Goal: Communication & Community: Participate in discussion

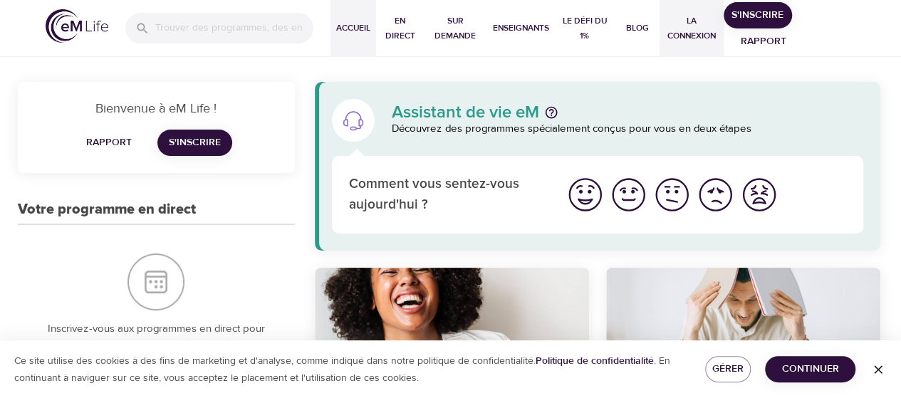
click at [700, 42] on font "La Connexion" at bounding box center [691, 29] width 52 height 30
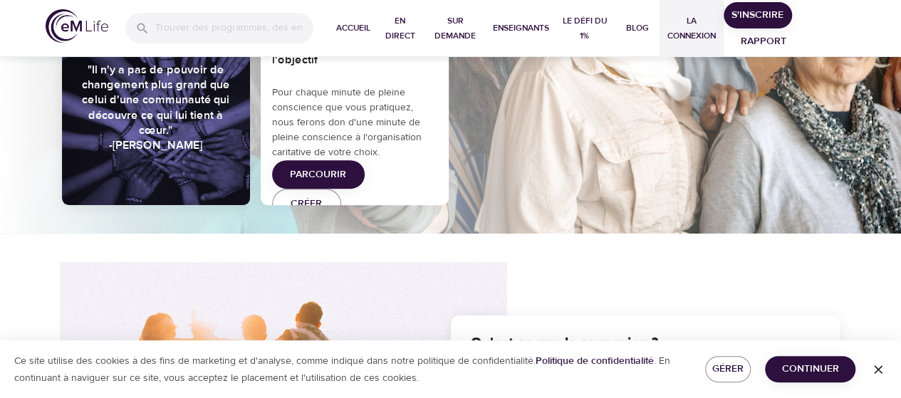
scroll to position [189, 0]
click at [876, 368] on icon "button" at bounding box center [878, 369] width 9 height 9
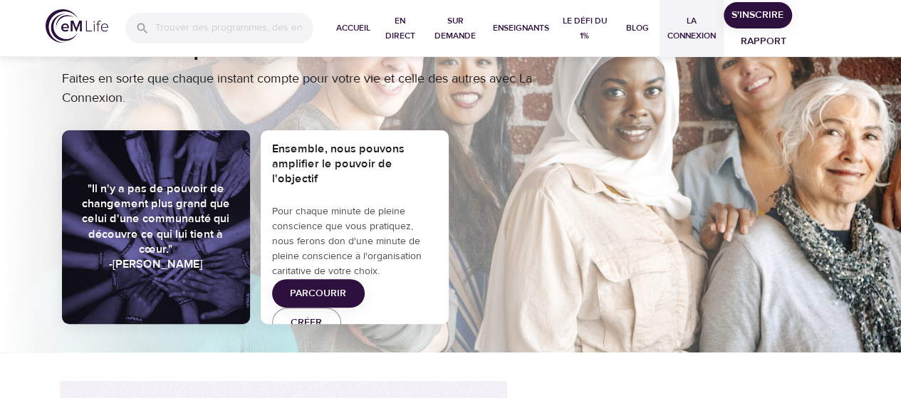
scroll to position [0, 0]
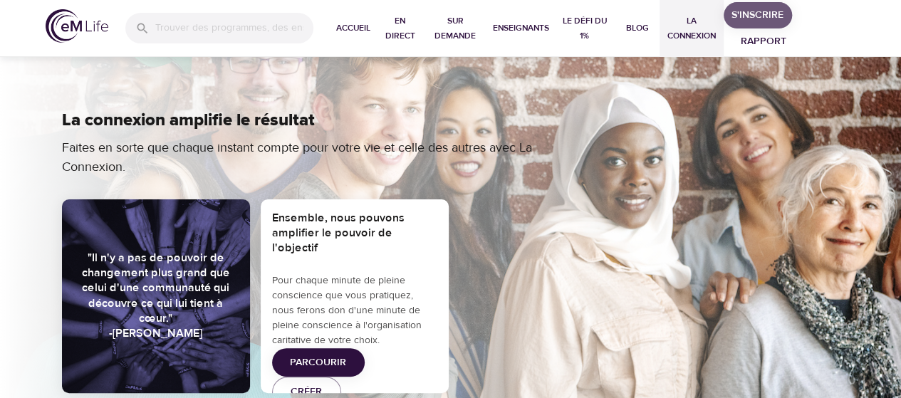
click at [752, 16] on font "S'inscrire" at bounding box center [757, 15] width 52 height 13
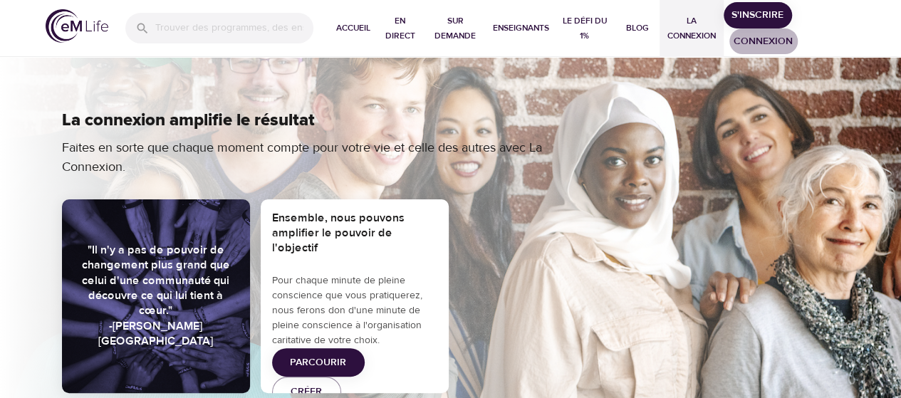
click at [765, 44] on span "Connexion" at bounding box center [763, 42] width 57 height 18
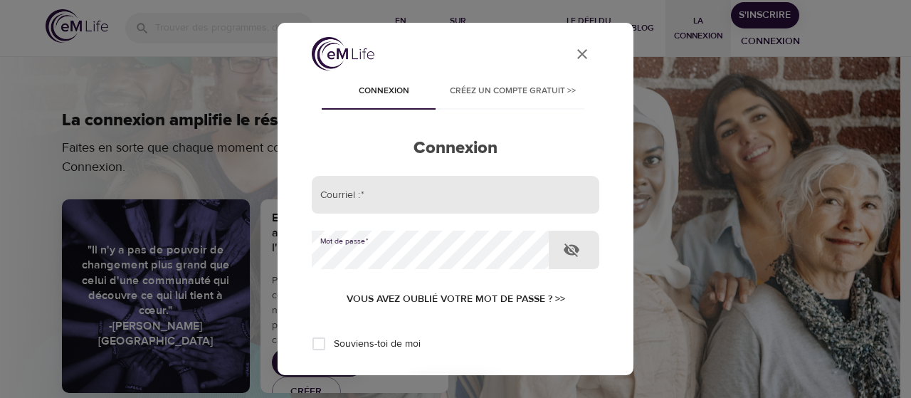
click at [382, 200] on input "email" at bounding box center [456, 195] width 288 height 38
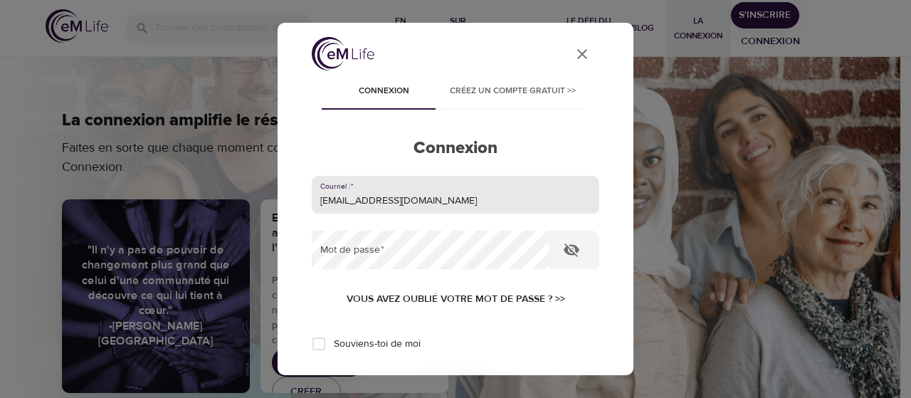
type input "[EMAIL_ADDRESS][DOMAIN_NAME]"
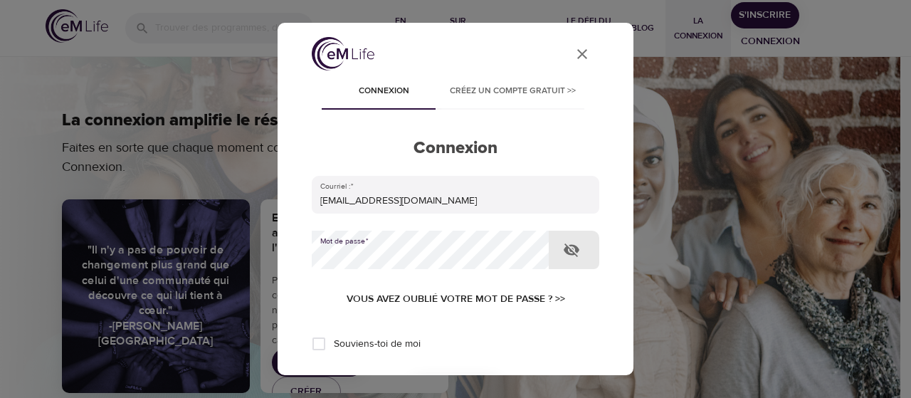
click at [247, 240] on div "User Profile Connexion Créez un compte gratuit >> Connexion Courriel :   * [EMA…" at bounding box center [455, 199] width 911 height 398
click at [316, 345] on input "Souviens-toi de moi" at bounding box center [319, 344] width 30 height 30
checkbox input "true"
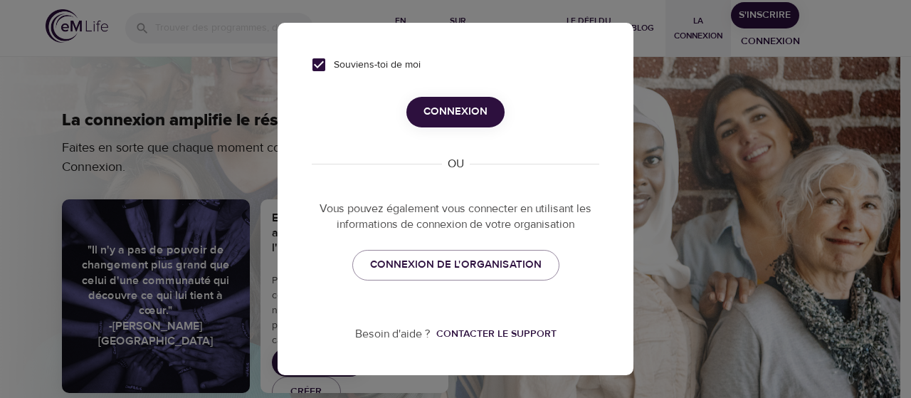
scroll to position [285, 0]
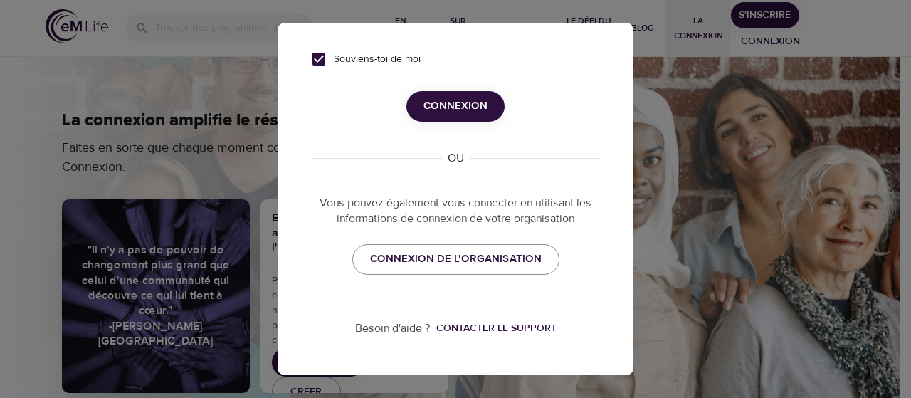
click at [449, 104] on span "Connexion" at bounding box center [456, 106] width 64 height 19
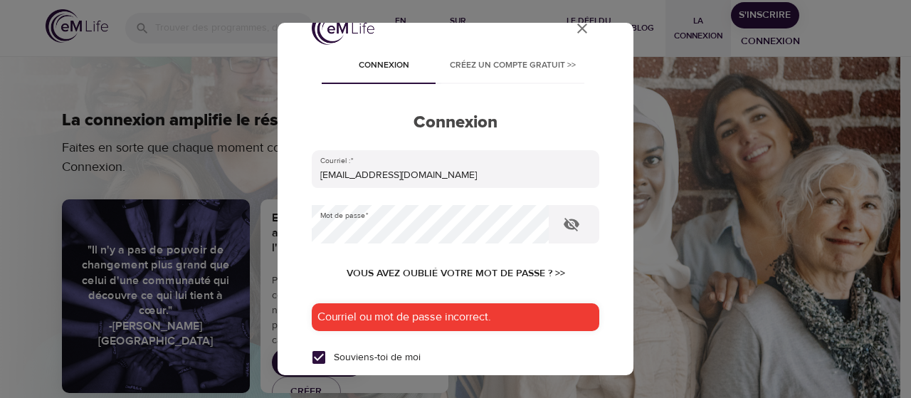
scroll to position [24, 0]
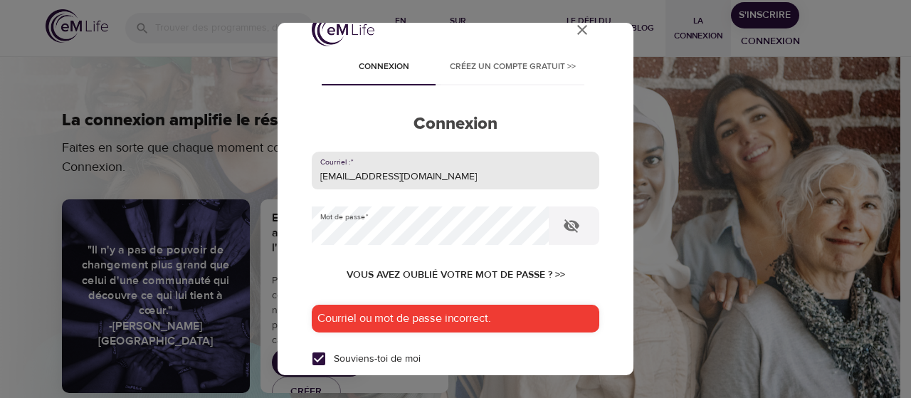
drag, startPoint x: 466, startPoint y: 176, endPoint x: 406, endPoint y: 176, distance: 60.5
click at [406, 176] on input "[EMAIL_ADDRESS][DOMAIN_NAME]" at bounding box center [456, 171] width 288 height 38
click at [423, 174] on input "[EMAIL_ADDRESS][DOMAIN_NAME]" at bounding box center [456, 171] width 288 height 38
type input "[EMAIL_ADDRESS][DOMAIN_NAME]"
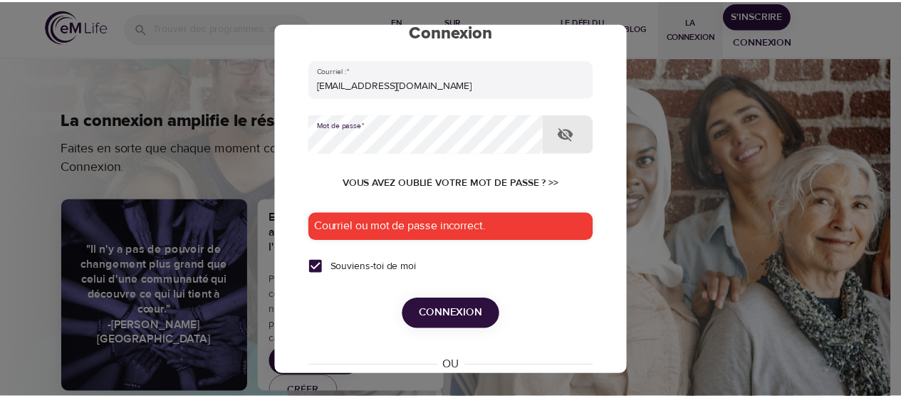
scroll to position [117, 0]
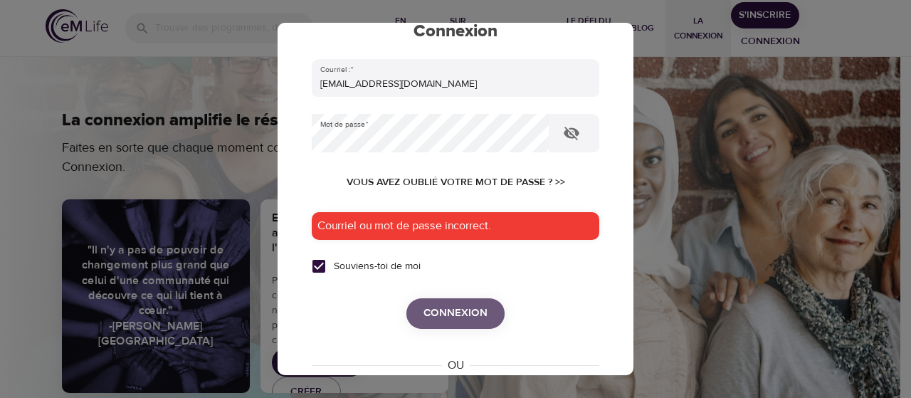
click at [455, 316] on span "Connexion" at bounding box center [456, 313] width 64 height 19
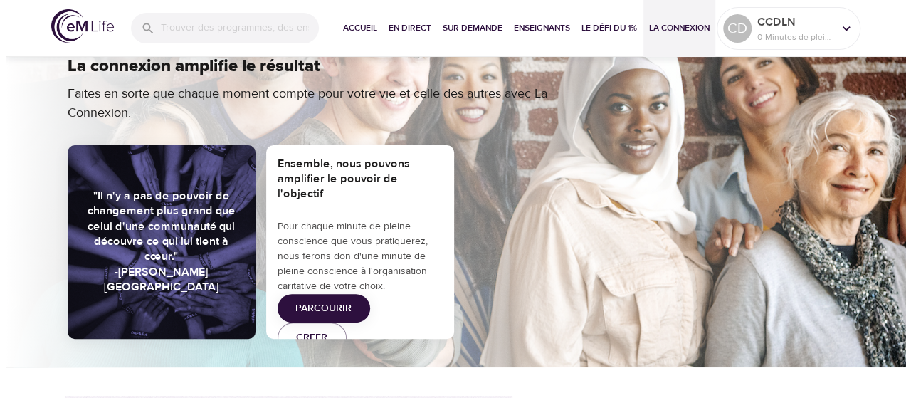
scroll to position [0, 0]
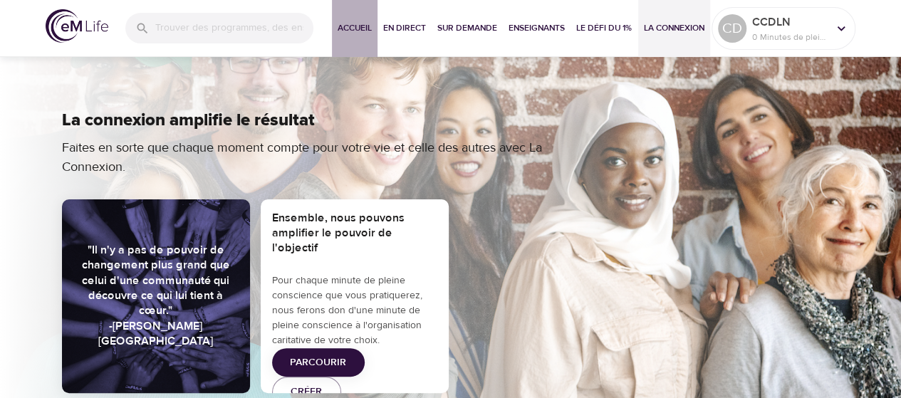
click at [357, 26] on span "Accueil" at bounding box center [354, 28] width 34 height 15
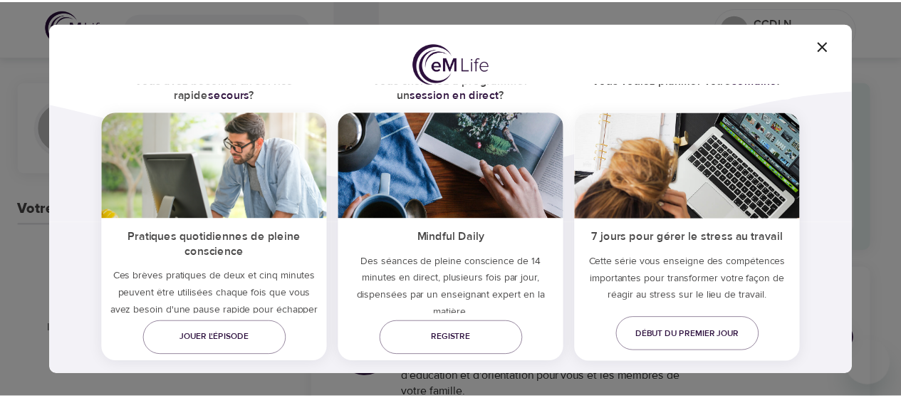
scroll to position [122, 0]
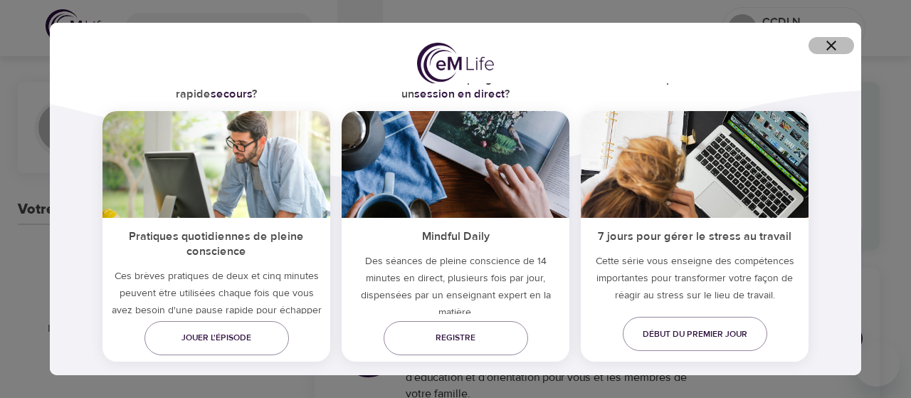
click at [833, 42] on icon "button" at bounding box center [831, 45] width 17 height 17
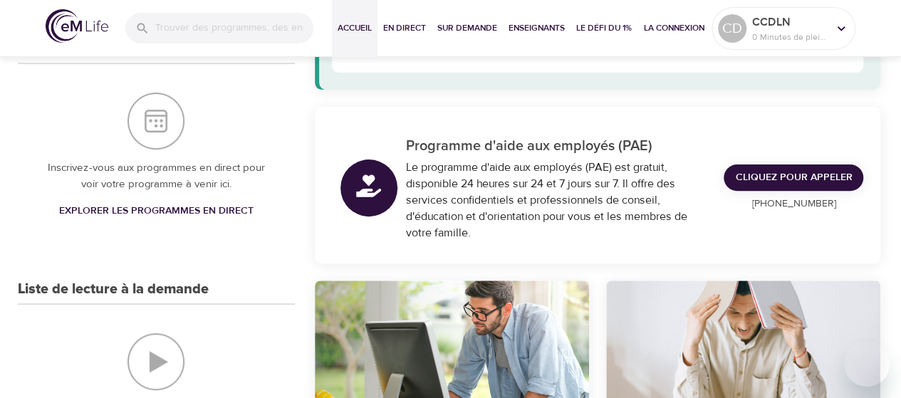
scroll to position [0, 0]
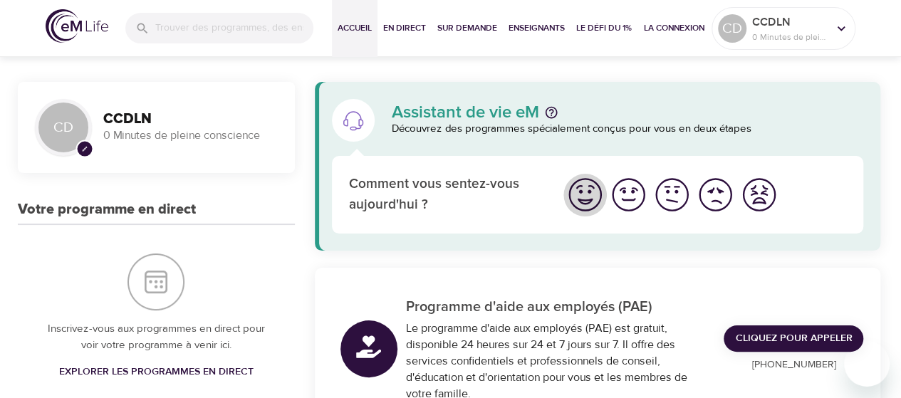
click at [584, 199] on img "Je me sens bien" at bounding box center [584, 194] width 39 height 39
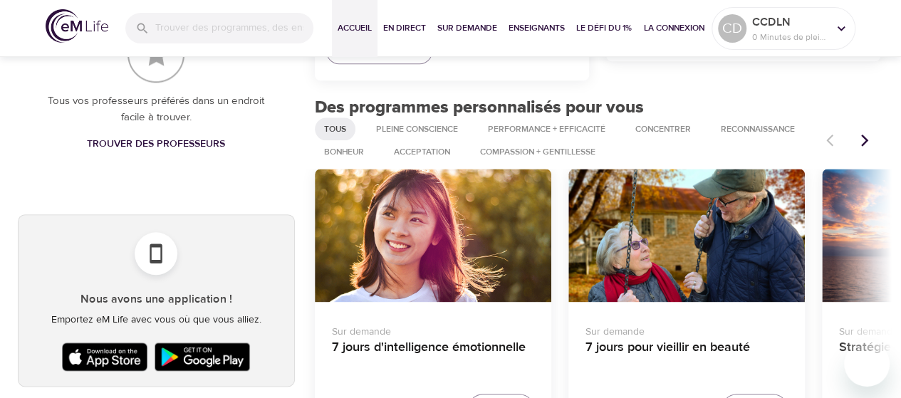
scroll to position [728, 0]
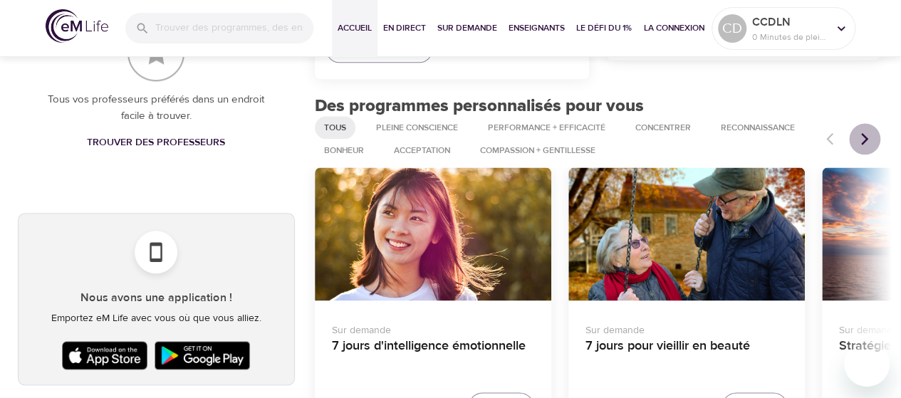
click at [863, 139] on icon "Articles précédents" at bounding box center [864, 139] width 14 height 14
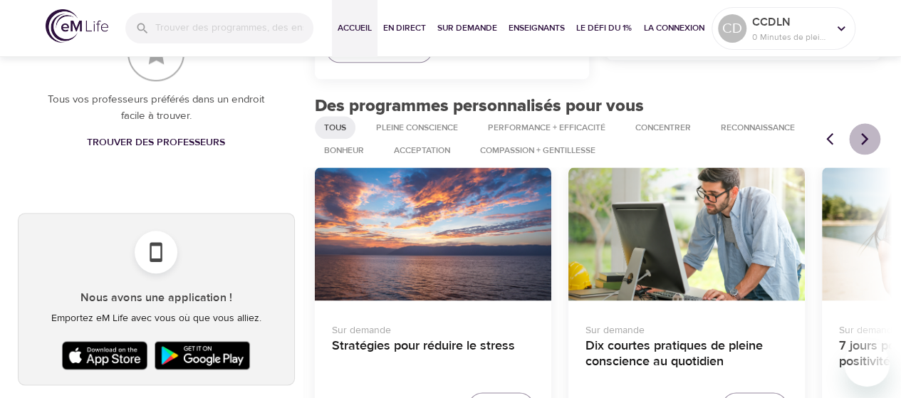
click at [863, 139] on icon "Articles précédents" at bounding box center [864, 139] width 14 height 14
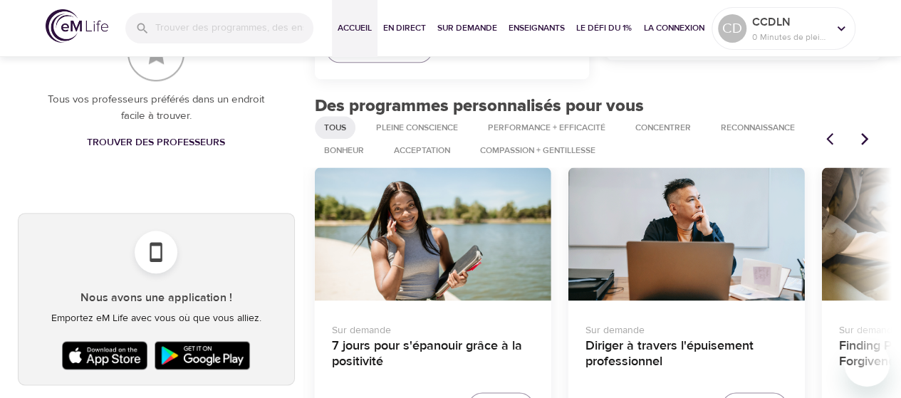
click at [863, 139] on icon "Articles précédents" at bounding box center [864, 139] width 14 height 14
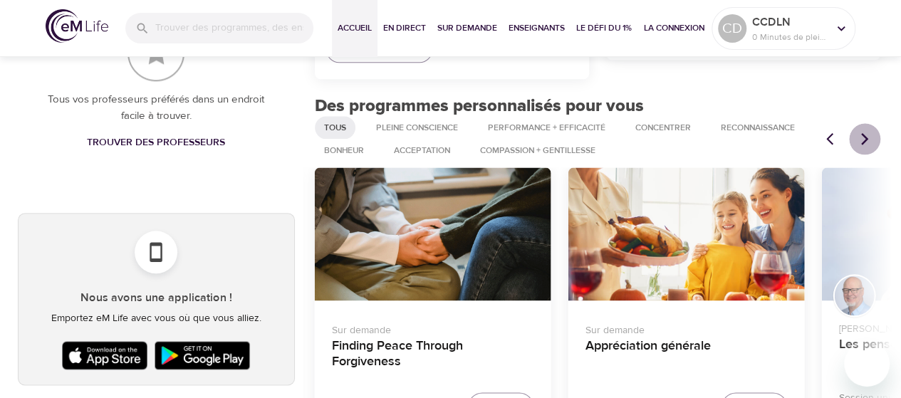
click at [863, 139] on icon "Articles précédents" at bounding box center [864, 139] width 14 height 14
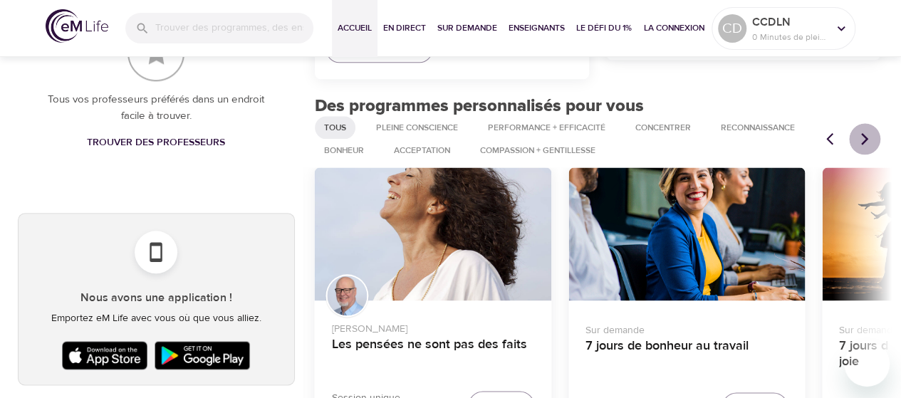
click at [863, 139] on icon "Articles précédents" at bounding box center [864, 139] width 14 height 14
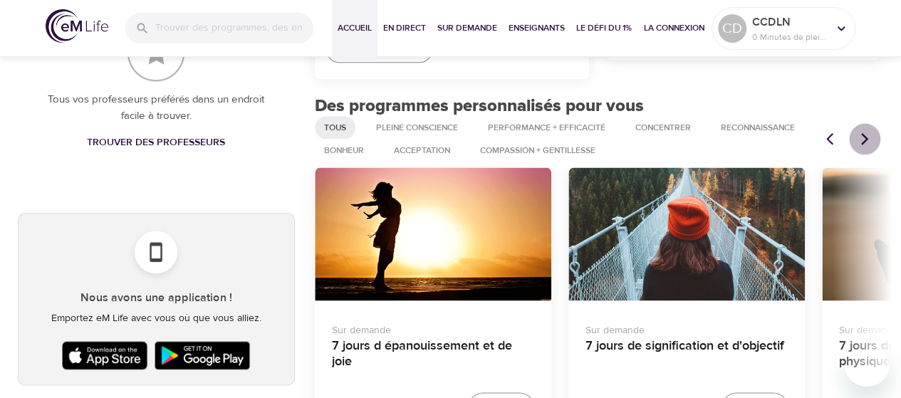
click at [863, 139] on icon "Articles précédents" at bounding box center [864, 139] width 14 height 14
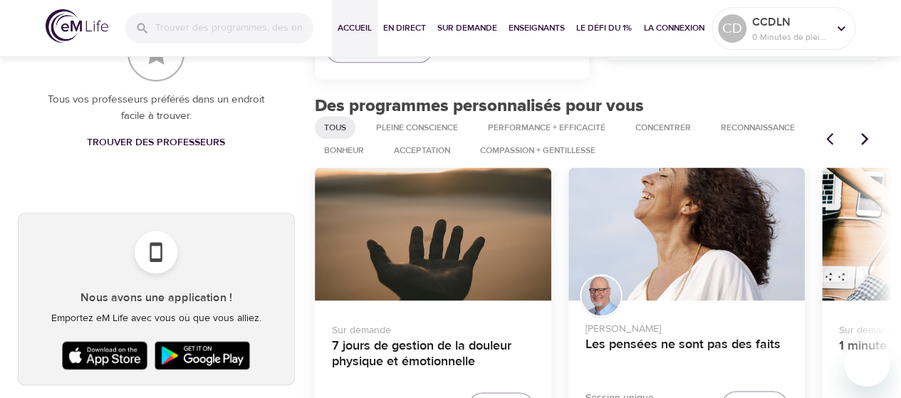
click at [863, 139] on icon "Articles précédents" at bounding box center [864, 139] width 14 height 14
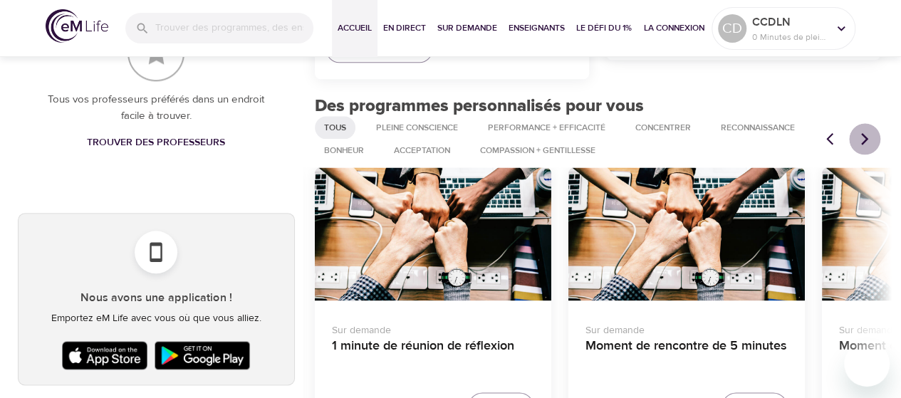
click at [863, 139] on icon "Articles précédents" at bounding box center [864, 139] width 14 height 14
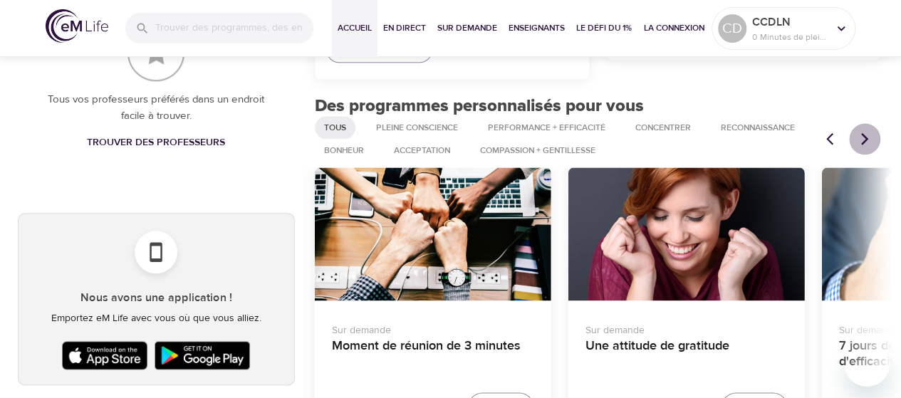
click at [863, 139] on icon "Articles précédents" at bounding box center [864, 139] width 14 height 14
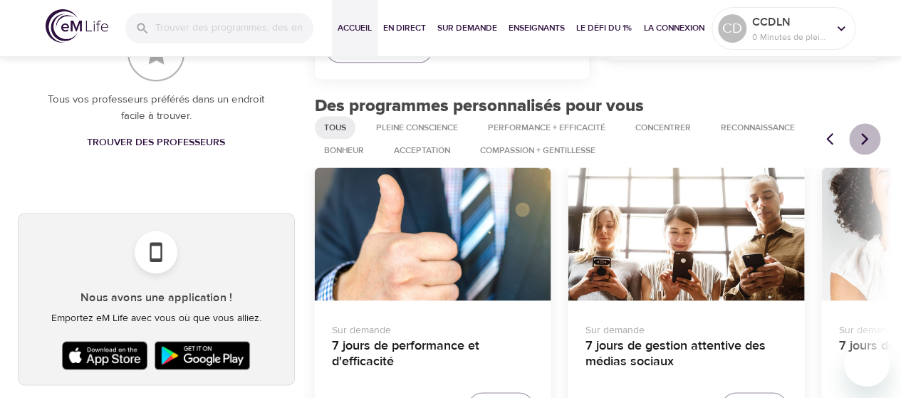
click at [863, 139] on icon "Articles précédents" at bounding box center [864, 139] width 14 height 14
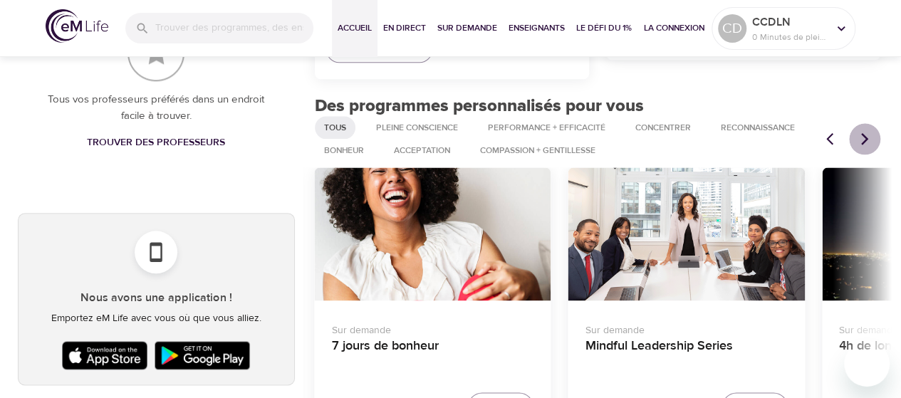
click at [863, 139] on icon "Articles précédents" at bounding box center [864, 139] width 14 height 14
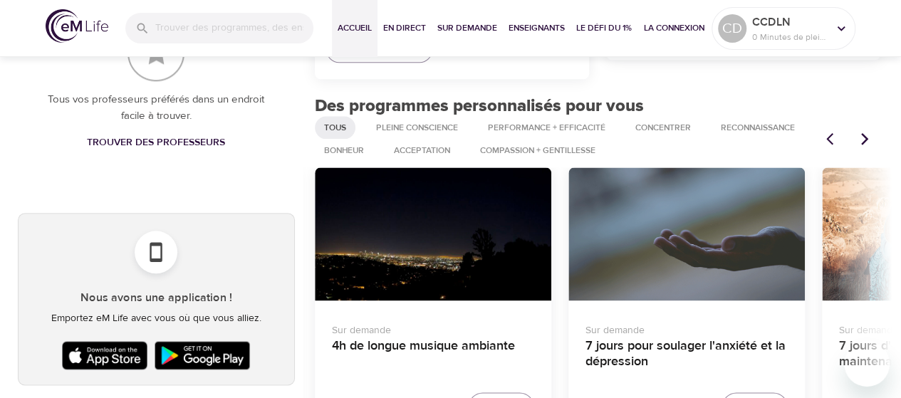
click at [863, 139] on icon "Articles précédents" at bounding box center [864, 139] width 14 height 14
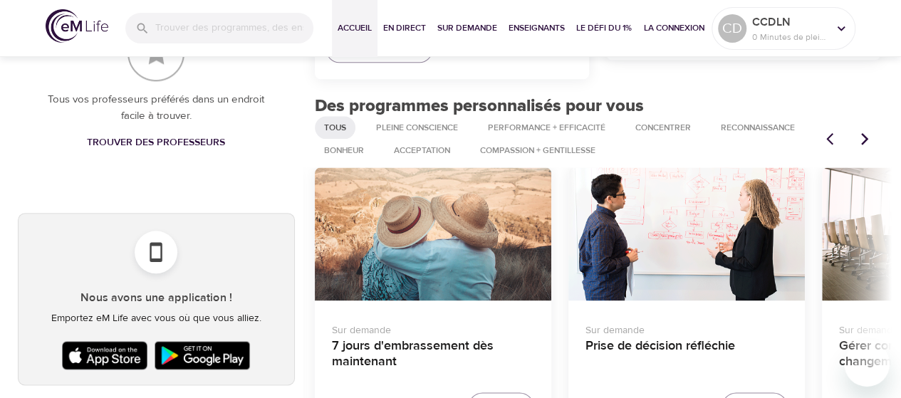
click at [863, 139] on icon "Articles précédents" at bounding box center [864, 139] width 14 height 14
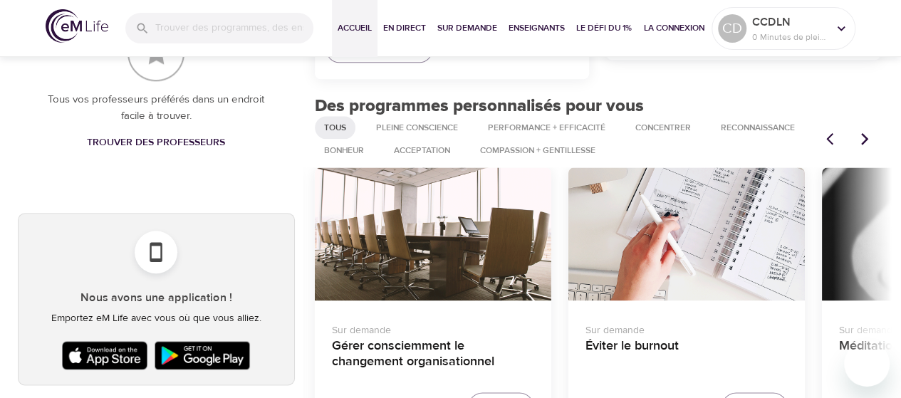
click at [863, 139] on icon "Articles précédents" at bounding box center [864, 139] width 14 height 14
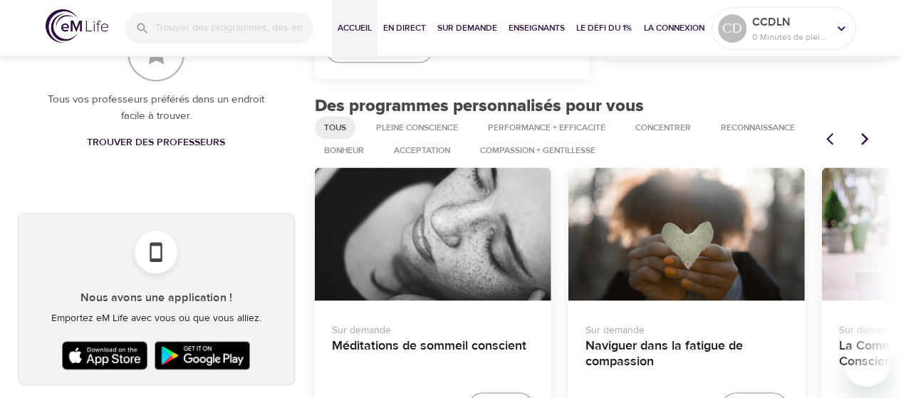
click at [863, 139] on icon "Articles précédents" at bounding box center [864, 139] width 14 height 14
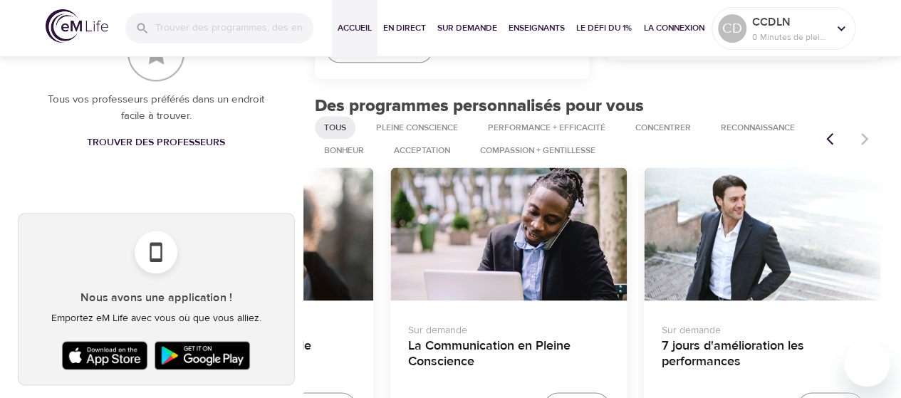
click at [863, 139] on div at bounding box center [848, 138] width 63 height 31
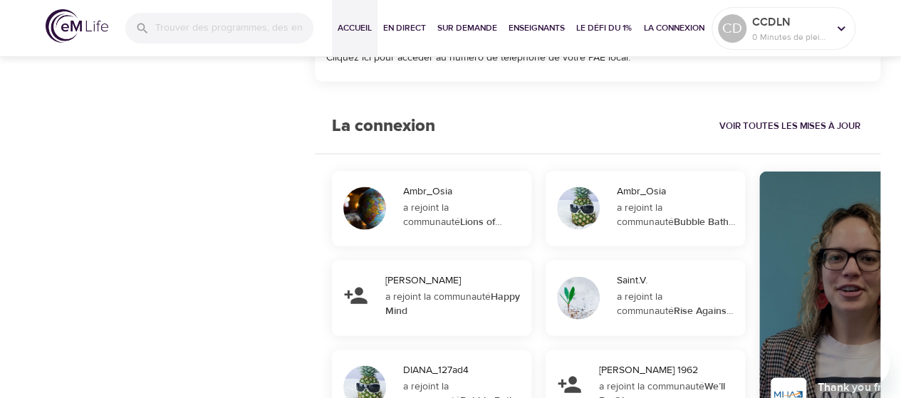
scroll to position [1308, 0]
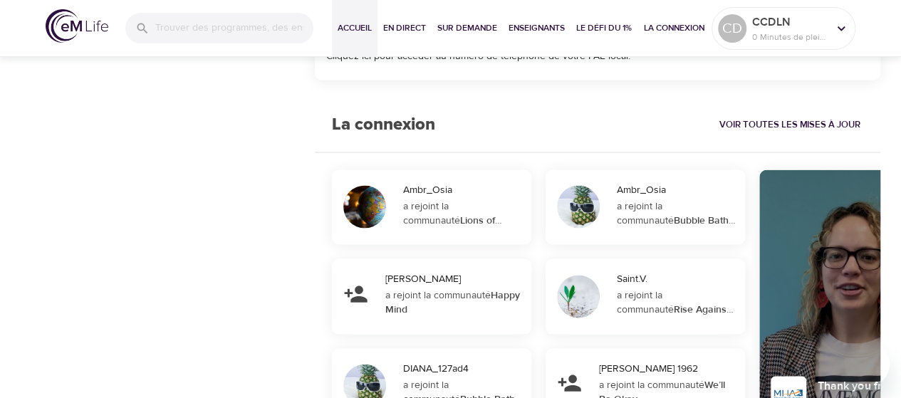
drag, startPoint x: 554, startPoint y: 139, endPoint x: 820, endPoint y: 127, distance: 265.9
click at [820, 127] on span "Voir toutes les mises à jour" at bounding box center [788, 124] width 141 height 16
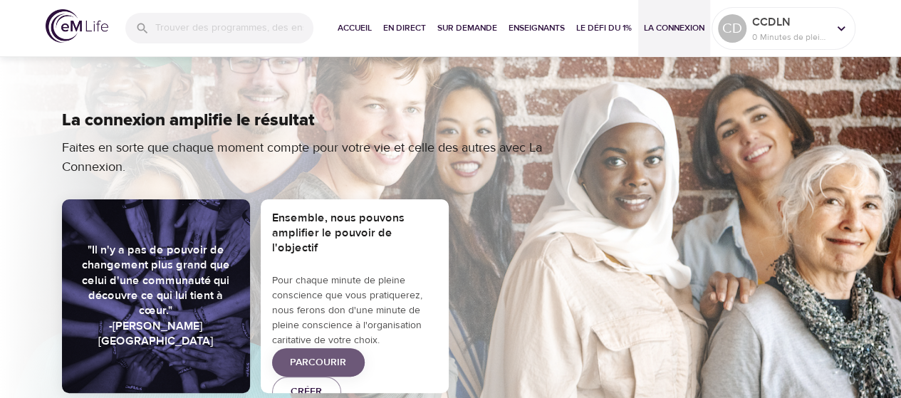
click at [323, 354] on span "Parcourir" at bounding box center [318, 363] width 56 height 18
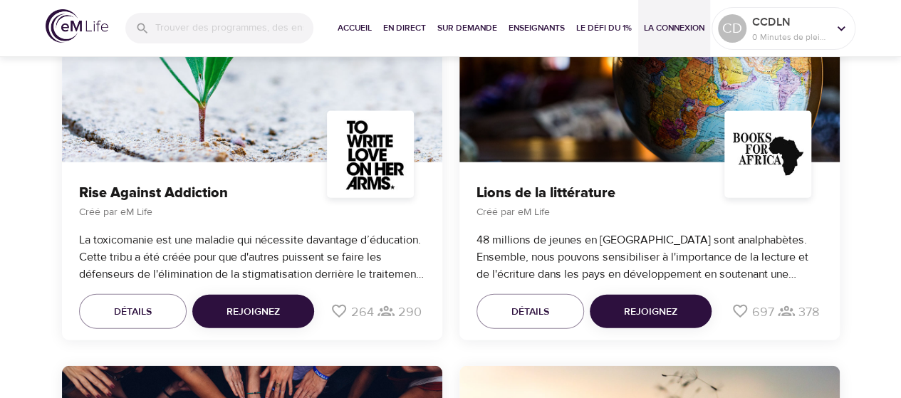
scroll to position [1533, 0]
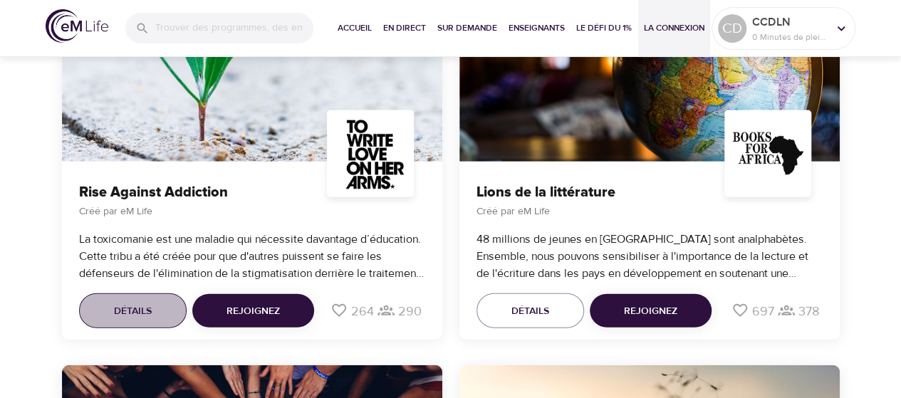
click at [143, 311] on span "Détails" at bounding box center [133, 312] width 38 height 18
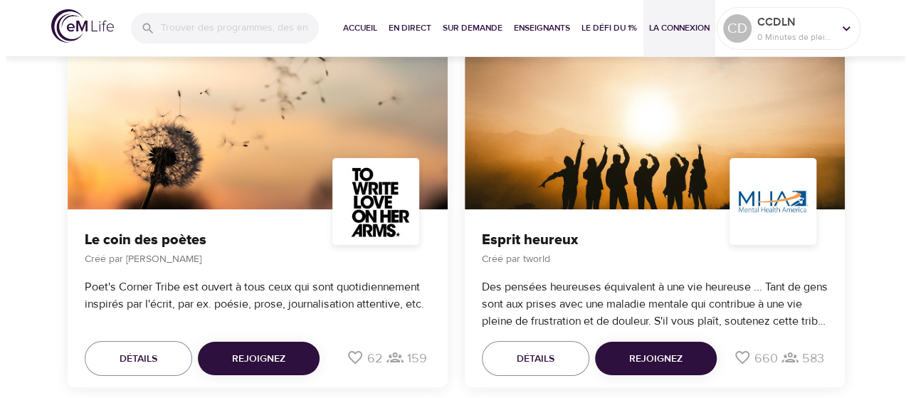
scroll to position [5361, 0]
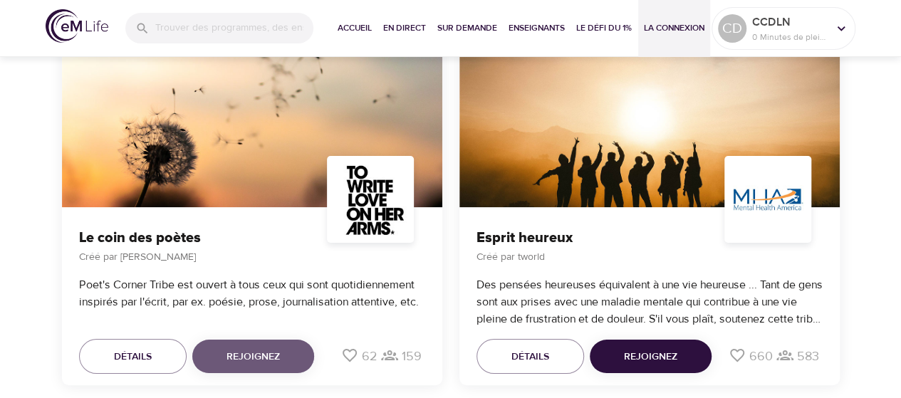
click at [260, 348] on span "Rejoignez" at bounding box center [252, 357] width 53 height 18
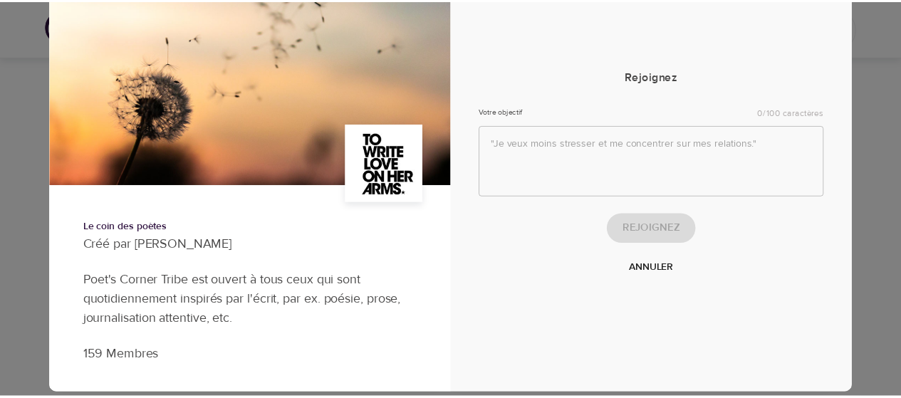
scroll to position [84, 0]
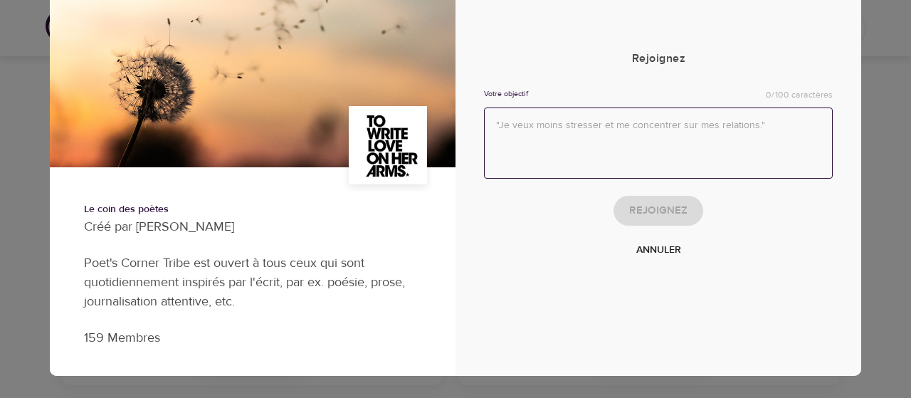
click at [545, 125] on textarea at bounding box center [658, 144] width 349 height 72
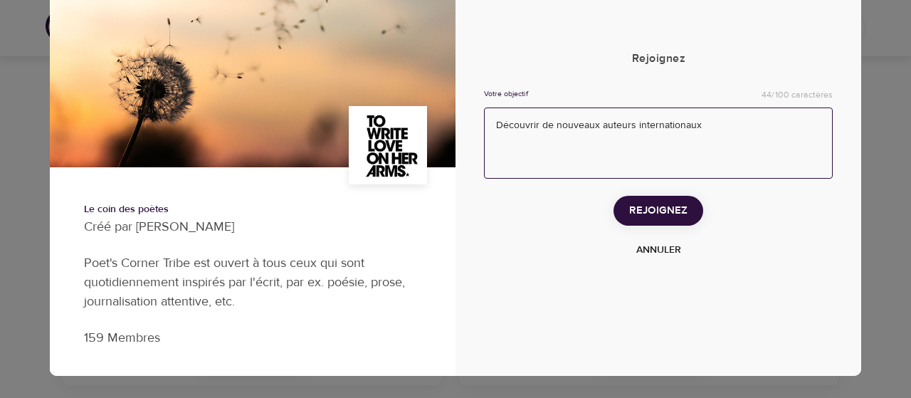
type textarea "Découvrir de nouveaux auteurs internationaux"
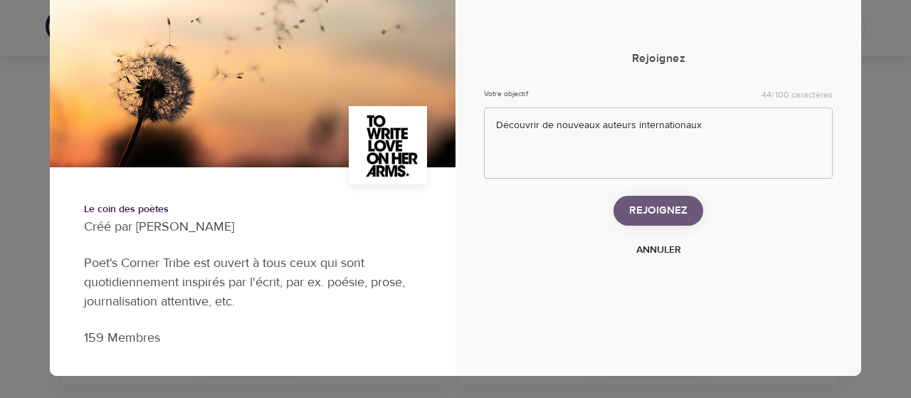
click at [648, 213] on span "Rejoignez" at bounding box center [658, 211] width 58 height 19
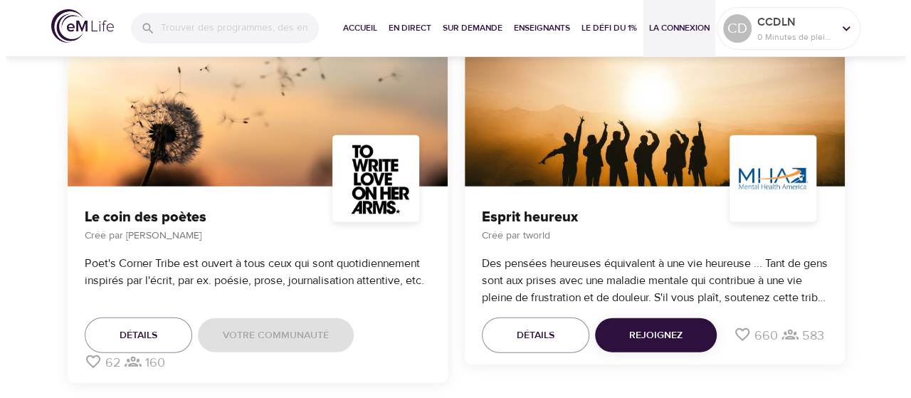
scroll to position [4452, 0]
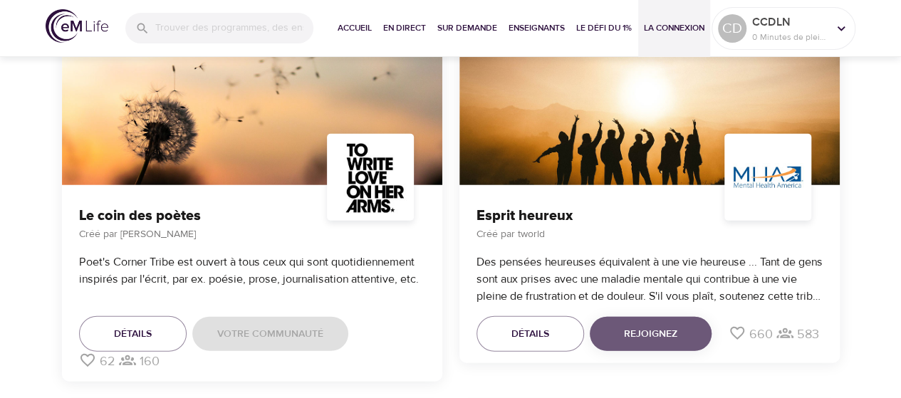
click at [679, 328] on button "Rejoignez" at bounding box center [651, 334] width 122 height 34
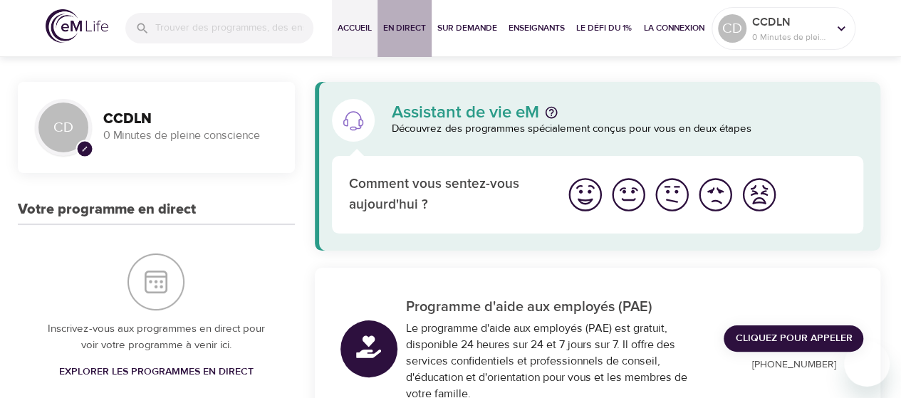
click at [401, 36] on span "En direct" at bounding box center [404, 28] width 43 height 15
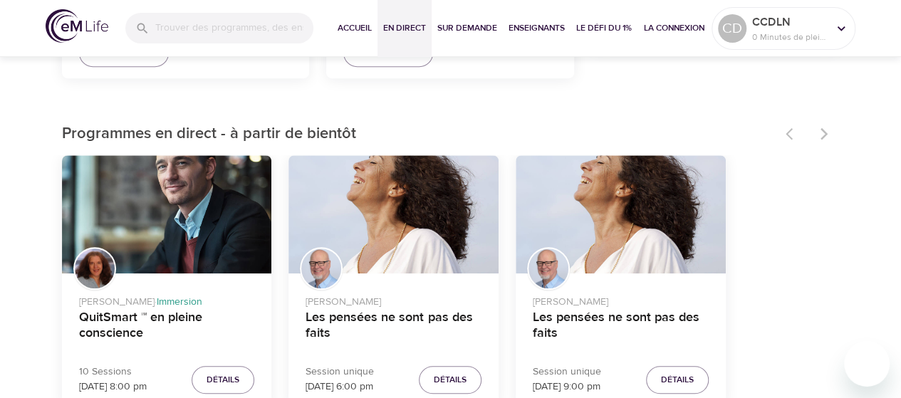
scroll to position [417, 0]
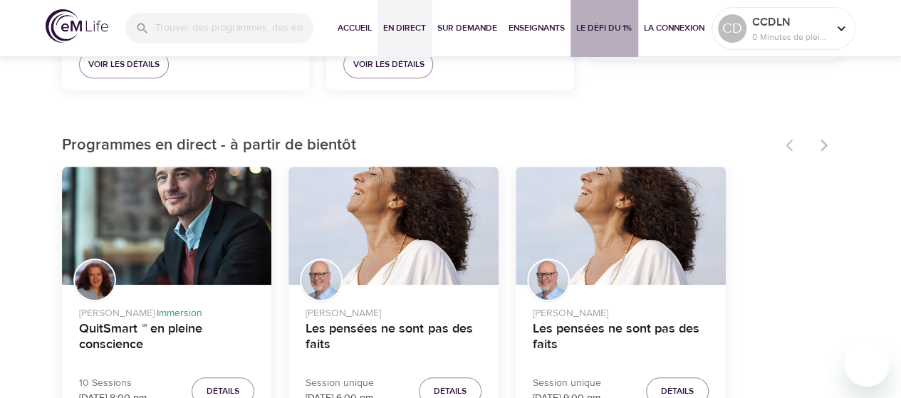
click at [607, 22] on span "Le défi du 1%" at bounding box center [604, 28] width 56 height 15
